Goal: Task Accomplishment & Management: Complete application form

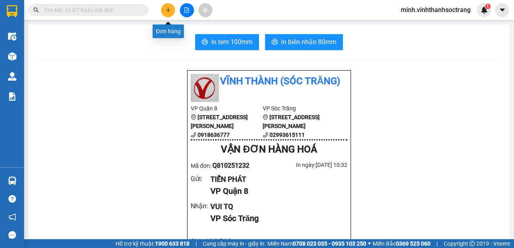
click at [164, 8] on button at bounding box center [168, 10] width 14 height 14
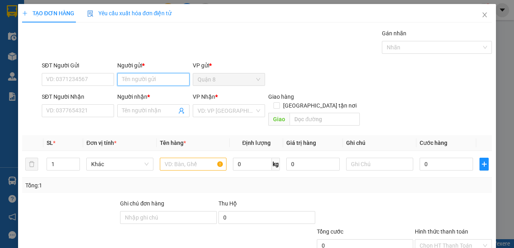
click at [152, 82] on input "Người gửi *" at bounding box center [153, 79] width 72 height 13
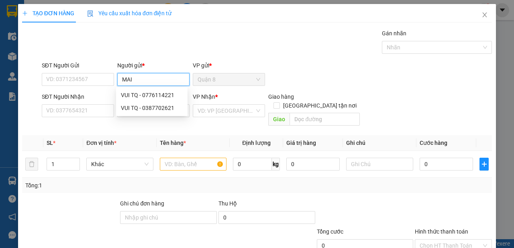
type input "MAI"
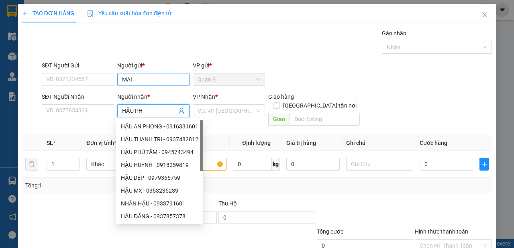
type input "HẬU PHÚ"
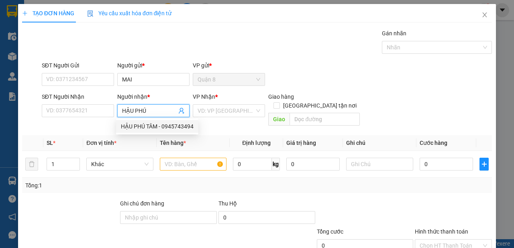
click at [178, 126] on div "HẬU PHÚ TÂM - 0945743494" at bounding box center [157, 126] width 73 height 9
type input "0945743494"
type input "HẬU PHÚ TÂM"
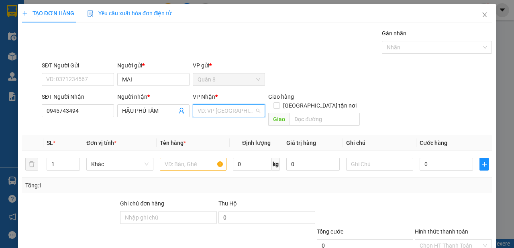
click at [213, 114] on input "search" at bounding box center [225, 111] width 57 height 12
click at [214, 148] on div "Sóc Trăng" at bounding box center [226, 152] width 71 height 13
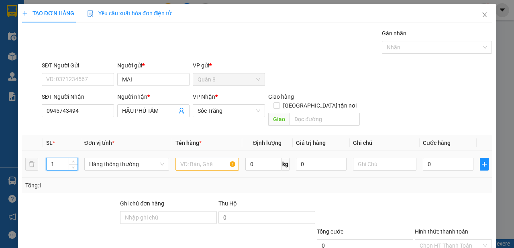
click at [58, 158] on input "1" at bounding box center [62, 164] width 31 height 12
type input "2"
type input "D"
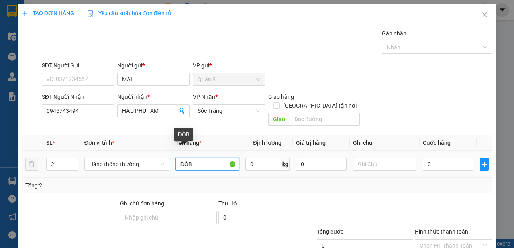
click at [199, 158] on input "ĐỒB" at bounding box center [206, 164] width 63 height 13
type input "ĐỒ"
type input "60"
type input "2 THÙNG"
type input "6"
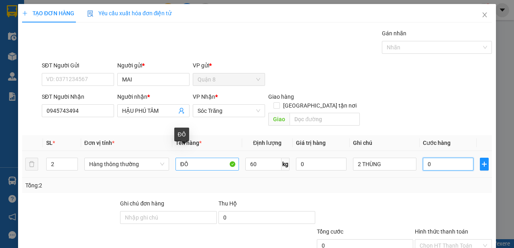
type input "6"
type input "60"
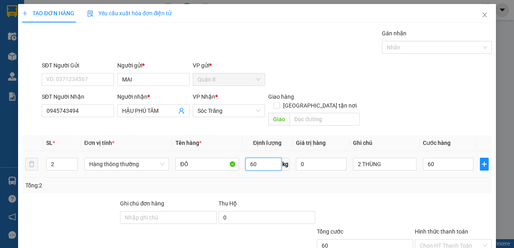
type input "60.000"
click at [256, 158] on input "60" at bounding box center [263, 164] width 36 height 13
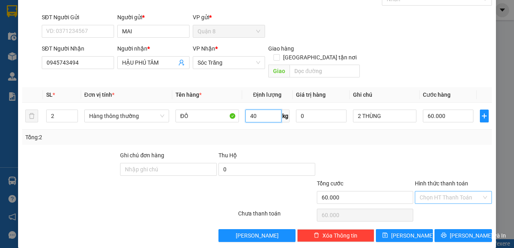
type input "40"
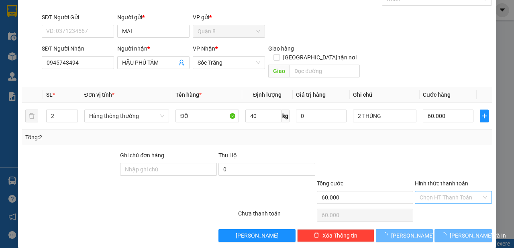
click at [454, 191] on input "Hình thức thanh toán" at bounding box center [450, 197] width 62 height 12
type input "0"
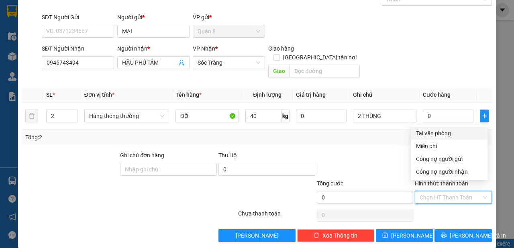
click at [433, 128] on div "Tại văn phòng" at bounding box center [449, 133] width 76 height 13
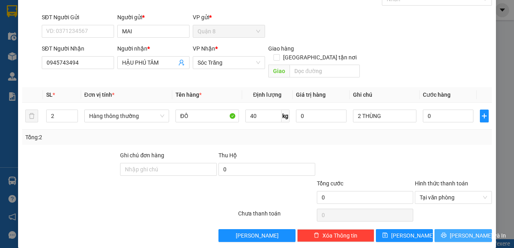
click at [453, 231] on span "[PERSON_NAME] và In" at bounding box center [477, 235] width 56 height 9
click at [437, 112] on input "0" at bounding box center [447, 116] width 51 height 13
type input "6"
type input "60"
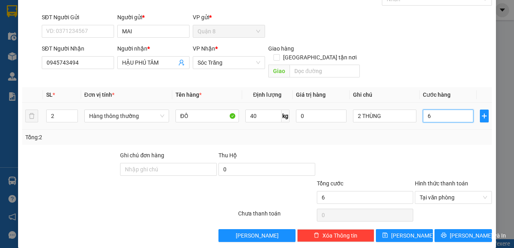
type input "60"
click at [438, 191] on span "Tại văn phòng" at bounding box center [452, 197] width 67 height 12
type input "60.000"
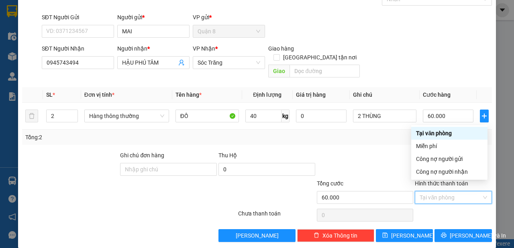
click at [435, 133] on div "Tại văn phòng" at bounding box center [449, 133] width 67 height 9
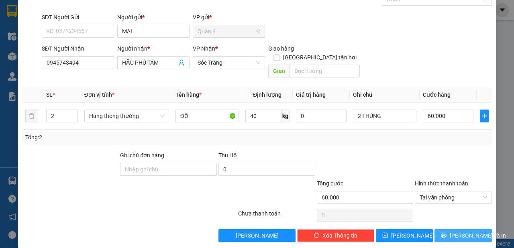
click at [453, 231] on span "[PERSON_NAME] và In" at bounding box center [477, 235] width 56 height 9
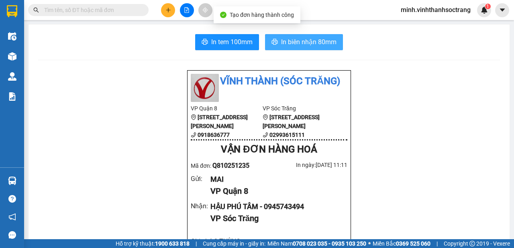
click at [312, 37] on span "In biên nhận 80mm" at bounding box center [308, 42] width 55 height 10
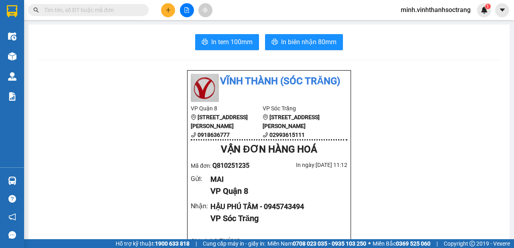
drag, startPoint x: 348, startPoint y: 84, endPoint x: 343, endPoint y: 83, distance: 4.8
click at [348, 80] on div "Vĩnh Thành (Sóc Trăng)" at bounding box center [269, 88] width 166 height 28
click at [162, 8] on button at bounding box center [168, 10] width 14 height 14
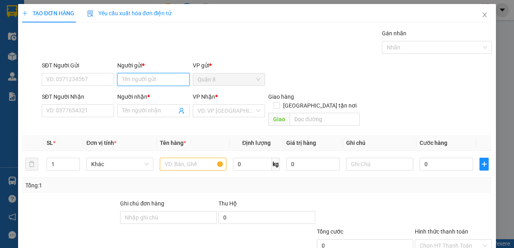
click at [145, 84] on input "Người gửi *" at bounding box center [153, 79] width 72 height 13
type input "MERTASHIP"
click at [156, 98] on div "MERTASHIP - 0972776628" at bounding box center [154, 95] width 66 height 9
type input "0972776628"
type input "MERTASHIP"
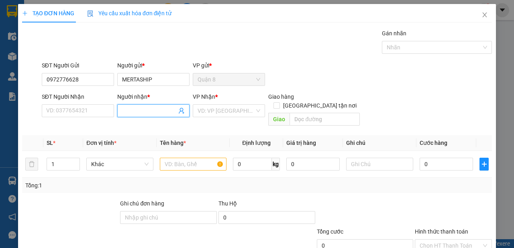
click at [178, 111] on icon "user-add" at bounding box center [181, 111] width 6 height 6
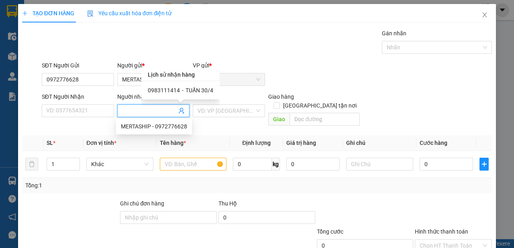
click at [183, 90] on div "0983111414 - TUẤN 30/4" at bounding box center [180, 90] width 65 height 9
type input "0983111414"
type input "TUẤN 30/4"
type input "23"
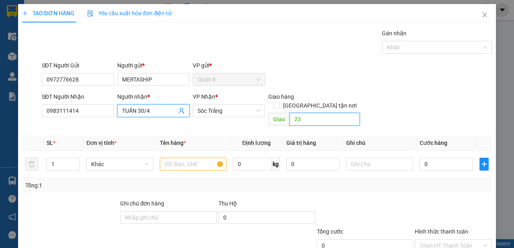
click at [308, 115] on input "23" at bounding box center [324, 119] width 70 height 13
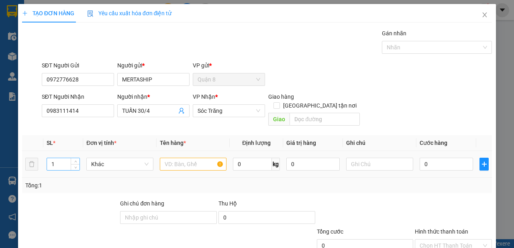
click at [58, 158] on input "1" at bounding box center [63, 164] width 33 height 12
type input "45"
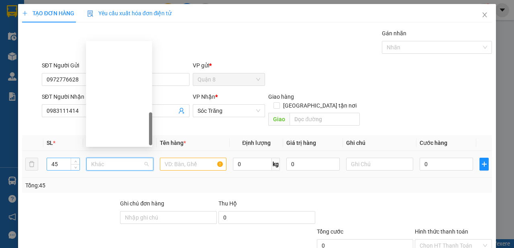
scroll to position [270, 0]
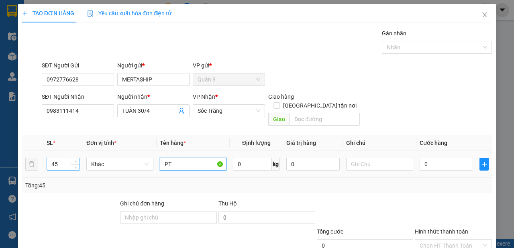
type input "PT"
type input "860"
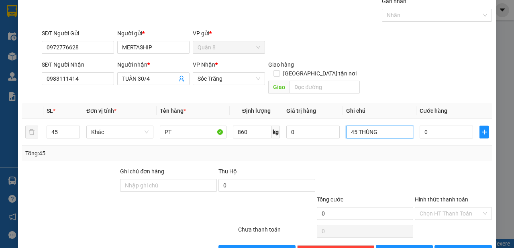
scroll to position [48, 0]
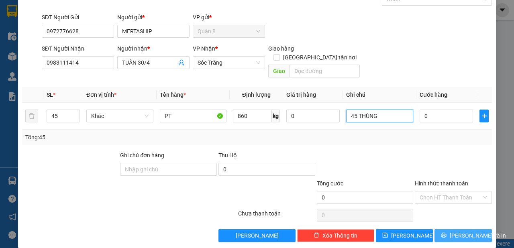
type input "45 THÙNG"
click at [465, 231] on span "[PERSON_NAME] và In" at bounding box center [477, 235] width 56 height 9
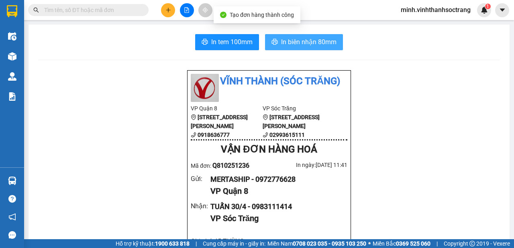
click at [311, 45] on span "In biên nhận 80mm" at bounding box center [308, 42] width 55 height 10
click at [286, 43] on span "In biên nhận 80mm" at bounding box center [308, 42] width 55 height 10
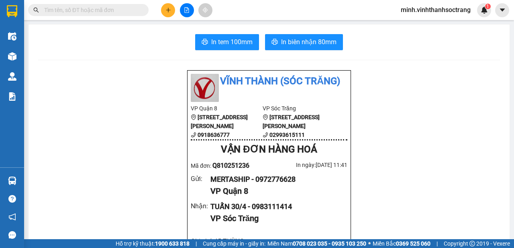
click at [164, 13] on button at bounding box center [168, 10] width 14 height 14
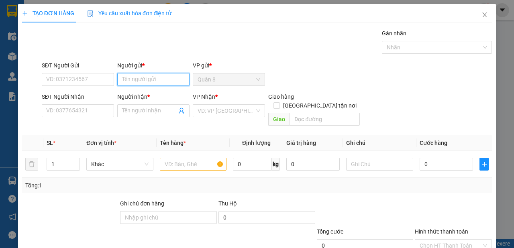
click at [149, 80] on input "Người gửi *" at bounding box center [153, 79] width 72 height 13
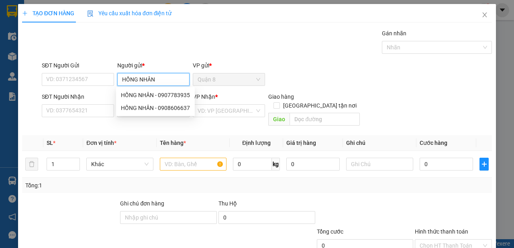
type input "HỒNG NHÂN"
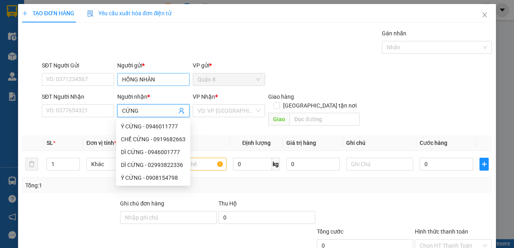
type input "CỨNG"
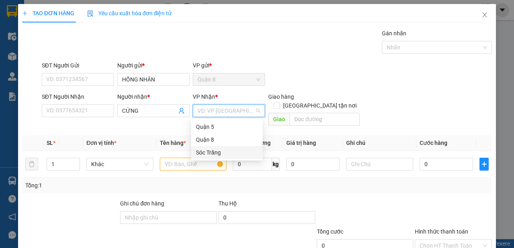
click at [205, 150] on div "Sóc Trăng" at bounding box center [227, 152] width 62 height 9
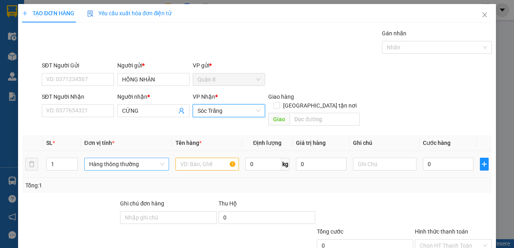
click at [141, 158] on span "Hàng thông thường" at bounding box center [126, 164] width 75 height 12
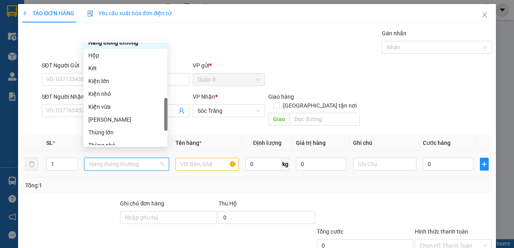
scroll to position [295, 0]
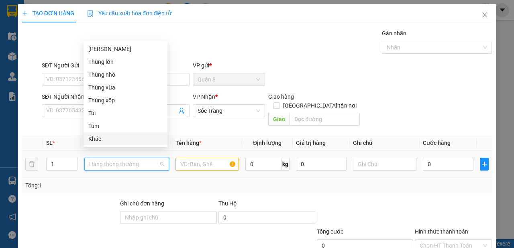
click at [114, 141] on div "Khác" at bounding box center [125, 138] width 74 height 9
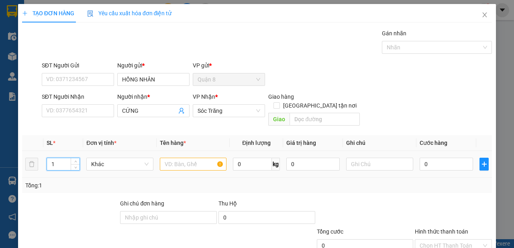
click at [63, 158] on input "1" at bounding box center [63, 164] width 33 height 12
type input "6"
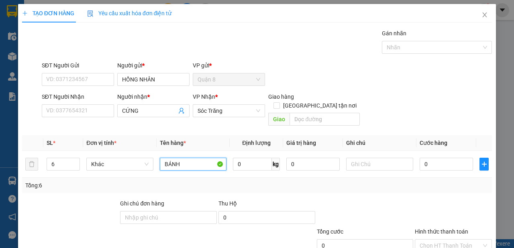
type input "BÁNH"
type input "50"
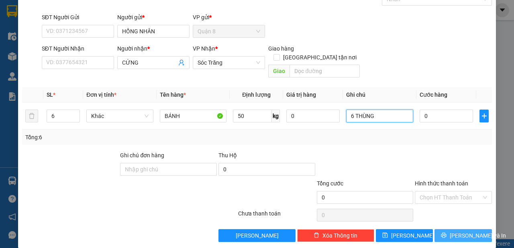
type input "6 THÙNG"
click at [449, 229] on button "[PERSON_NAME] và In" at bounding box center [462, 235] width 57 height 13
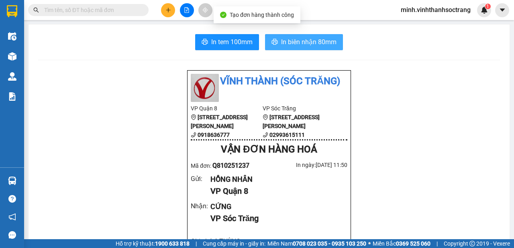
click at [294, 41] on span "In biên nhận 80mm" at bounding box center [308, 42] width 55 height 10
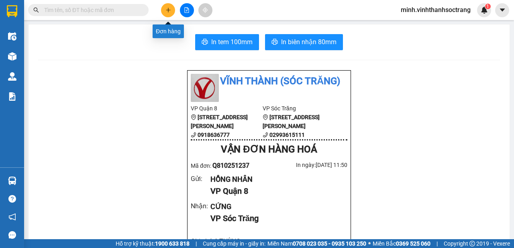
click at [167, 9] on icon "plus" at bounding box center [168, 10] width 6 height 6
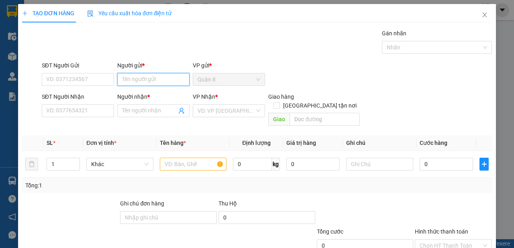
click at [154, 74] on input "Người gửi *" at bounding box center [153, 79] width 72 height 13
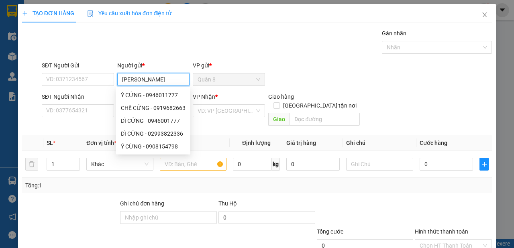
type input "[PERSON_NAME]"
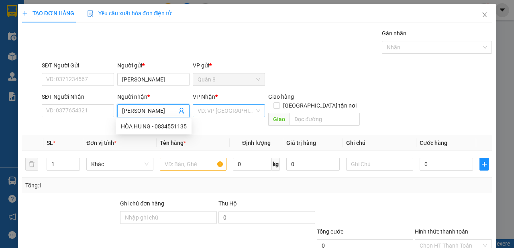
type input "[PERSON_NAME]"
drag, startPoint x: 218, startPoint y: 111, endPoint x: 216, endPoint y: 134, distance: 23.0
click at [218, 112] on input "search" at bounding box center [225, 111] width 57 height 12
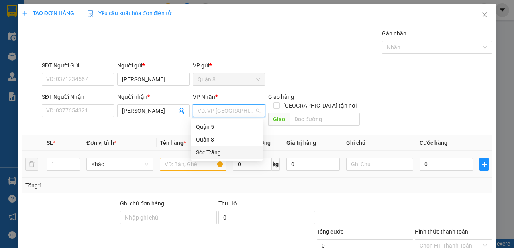
drag, startPoint x: 213, startPoint y: 150, endPoint x: 204, endPoint y: 158, distance: 12.0
click at [213, 151] on div "Sóc Trăng" at bounding box center [227, 152] width 62 height 9
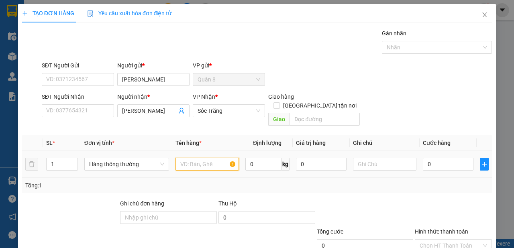
click at [186, 158] on input "text" at bounding box center [206, 164] width 63 height 13
type input "THUỐC"
type input "20"
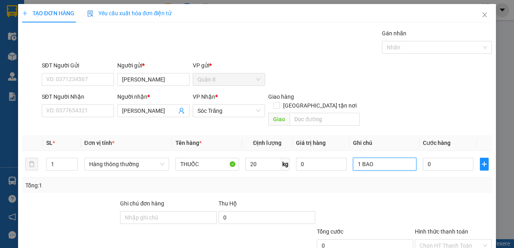
scroll to position [48, 0]
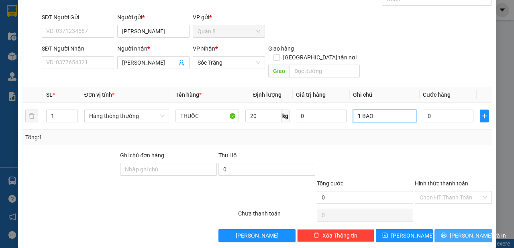
type input "1 BAO"
click at [446, 233] on icon "printer" at bounding box center [443, 235] width 5 height 5
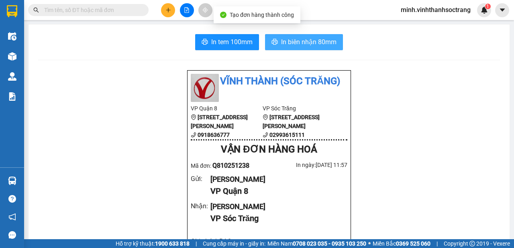
click at [292, 37] on span "In biên nhận 80mm" at bounding box center [308, 42] width 55 height 10
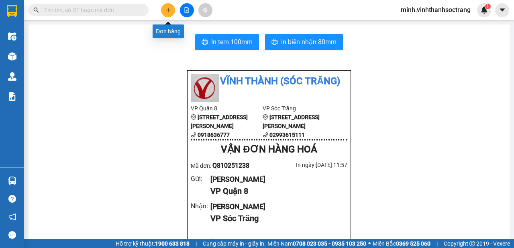
click at [170, 10] on icon "plus" at bounding box center [168, 10] width 6 height 6
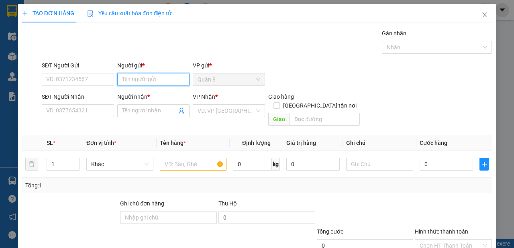
click at [159, 76] on input "Người gửi *" at bounding box center [153, 79] width 72 height 13
type input "HÒA"
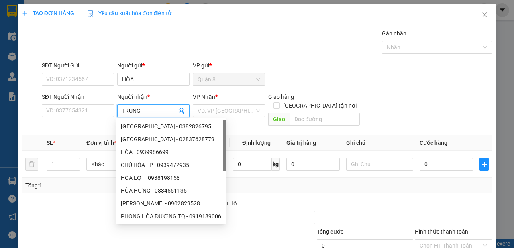
type input "TRUNG"
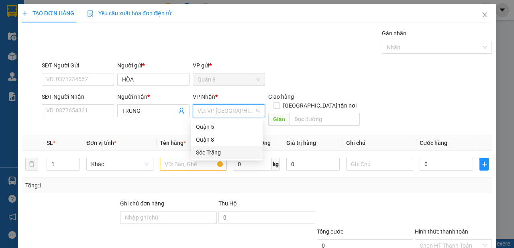
click at [207, 150] on div "Sóc Trăng" at bounding box center [227, 152] width 62 height 9
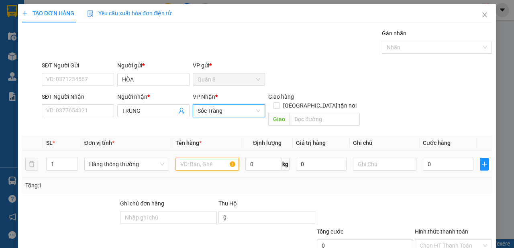
click at [185, 158] on input "text" at bounding box center [206, 164] width 63 height 13
type input "QA"
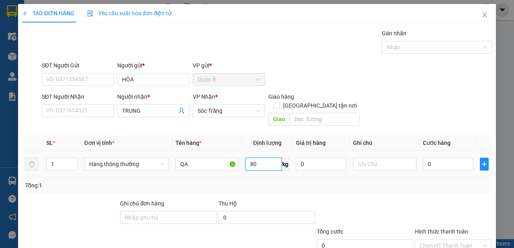
type input "80"
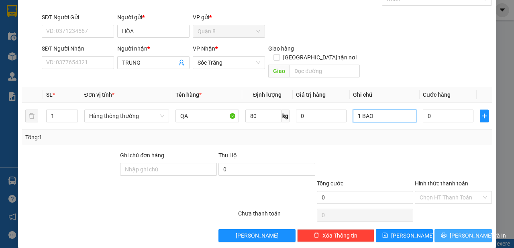
type input "1 BAO"
click at [452, 231] on span "[PERSON_NAME] và In" at bounding box center [477, 235] width 56 height 9
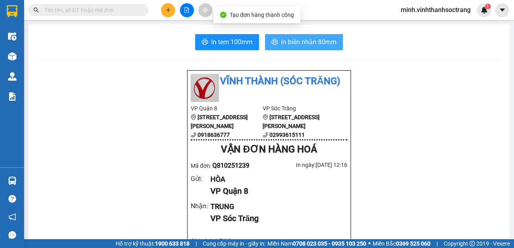
click at [303, 45] on span "In biên nhận 80mm" at bounding box center [308, 42] width 55 height 10
